Goal: Use online tool/utility: Utilize a website feature to perform a specific function

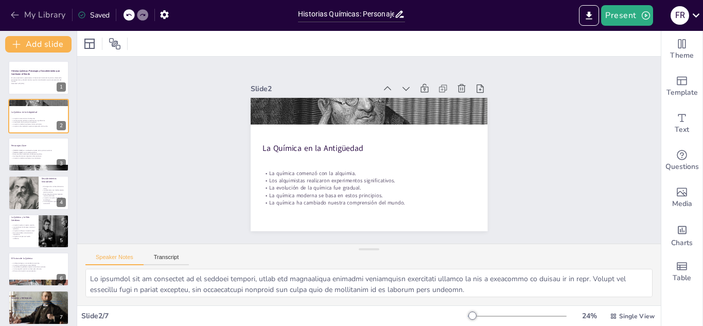
scroll to position [89, 0]
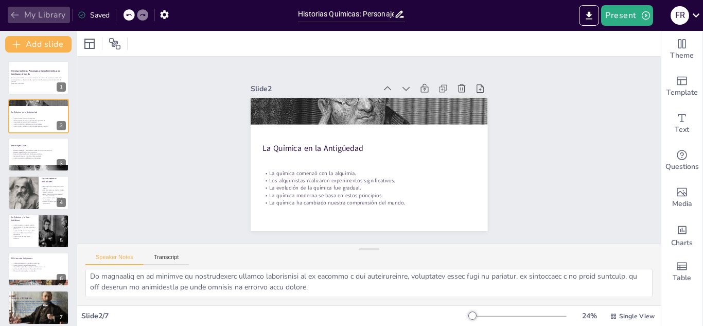
click at [17, 12] on icon "button" at bounding box center [15, 15] width 10 height 10
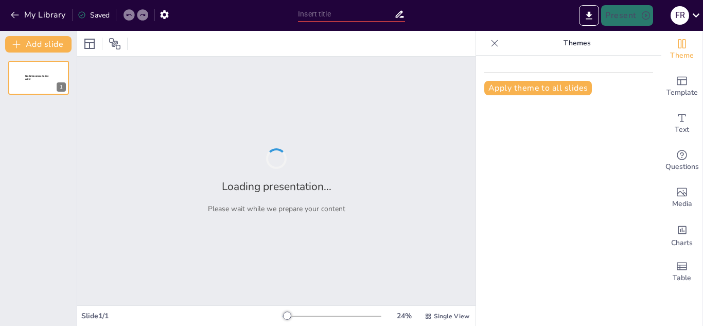
type input "Historias Químicas: Personajes y Descubrimientos que Cambiaron el Mundo"
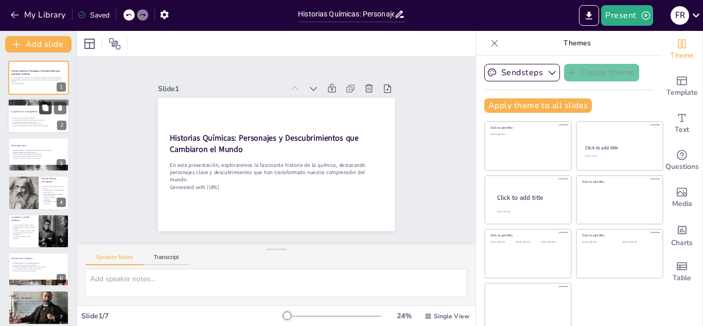
click at [41, 104] on button at bounding box center [45, 108] width 12 height 12
type textarea "Lo ipsumdol sit am consectet ad el seddoei tempori, utlab etd magnaaliqua enima…"
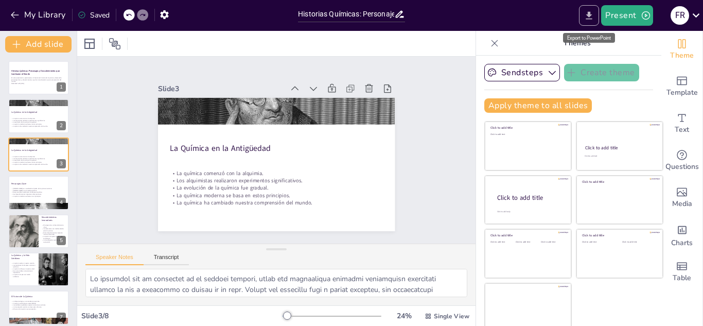
click at [590, 18] on icon "Export to PowerPoint" at bounding box center [589, 15] width 11 height 11
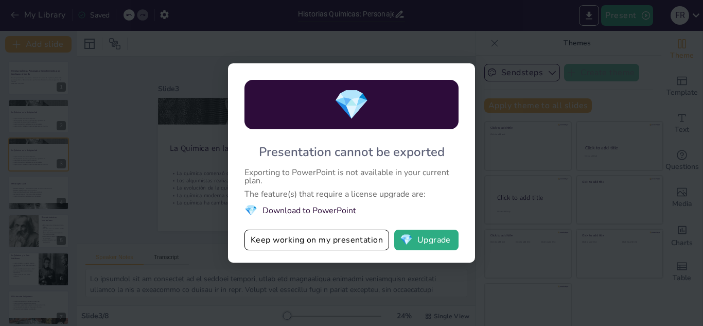
click at [522, 45] on div "💎 Presentation cannot be exported Exporting to PowerPoint is not available in y…" at bounding box center [351, 163] width 703 height 326
click at [424, 244] on button "💎 Upgrade" at bounding box center [426, 239] width 64 height 21
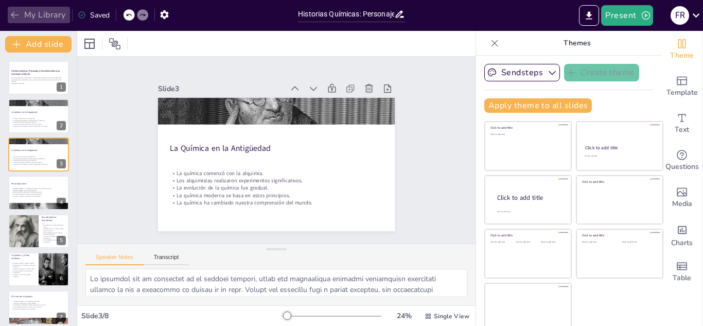
click at [13, 13] on icon "button" at bounding box center [15, 15] width 8 height 7
